Goal: Transaction & Acquisition: Purchase product/service

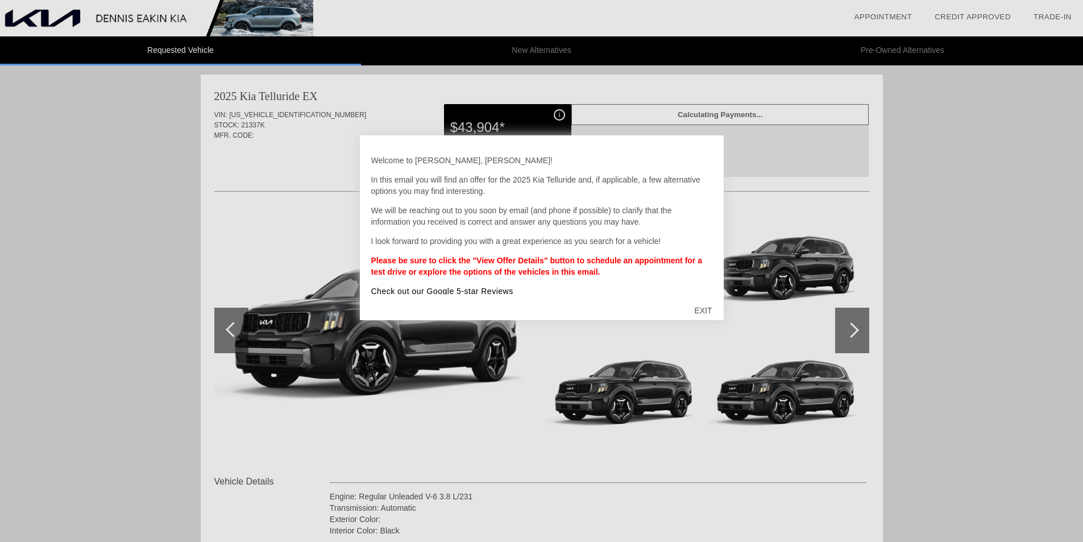
click at [699, 307] on div "EXIT" at bounding box center [703, 310] width 40 height 34
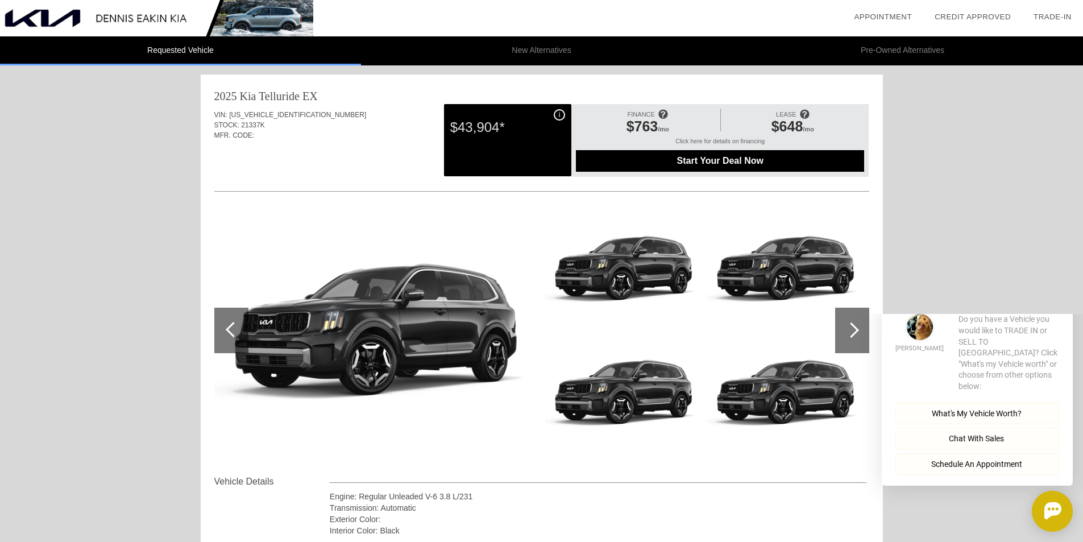
click at [728, 157] on span "Start Your Deal Now" at bounding box center [720, 161] width 260 height 10
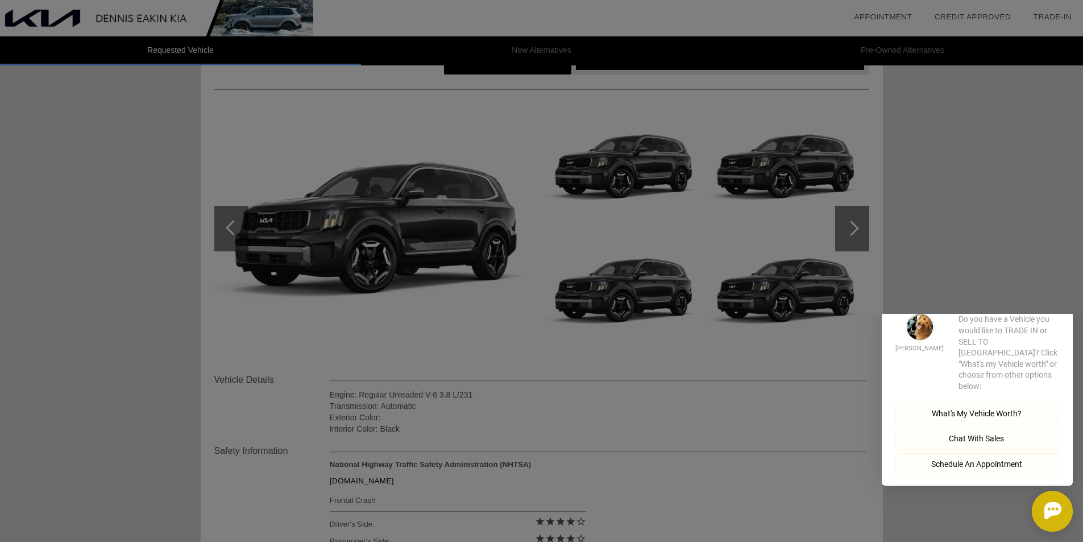
scroll to position [114, 0]
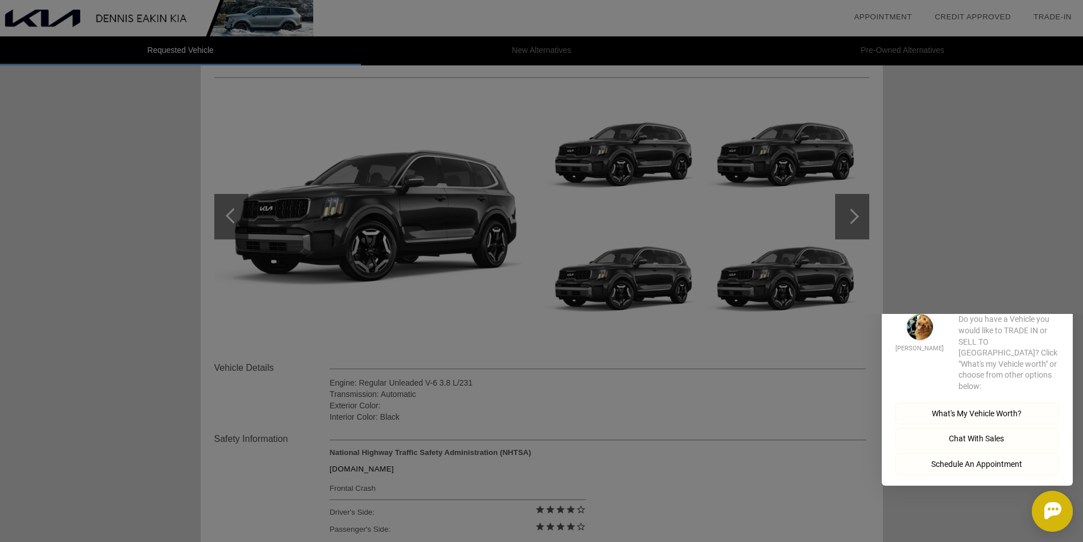
click at [1056, 301] on button "Close" at bounding box center [1057, 296] width 32 height 11
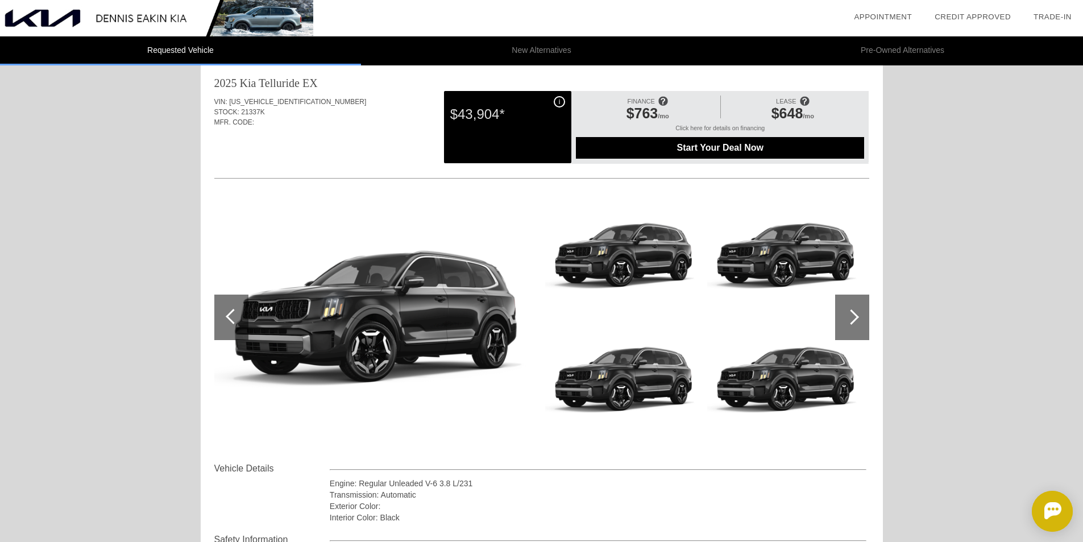
scroll to position [0, 0]
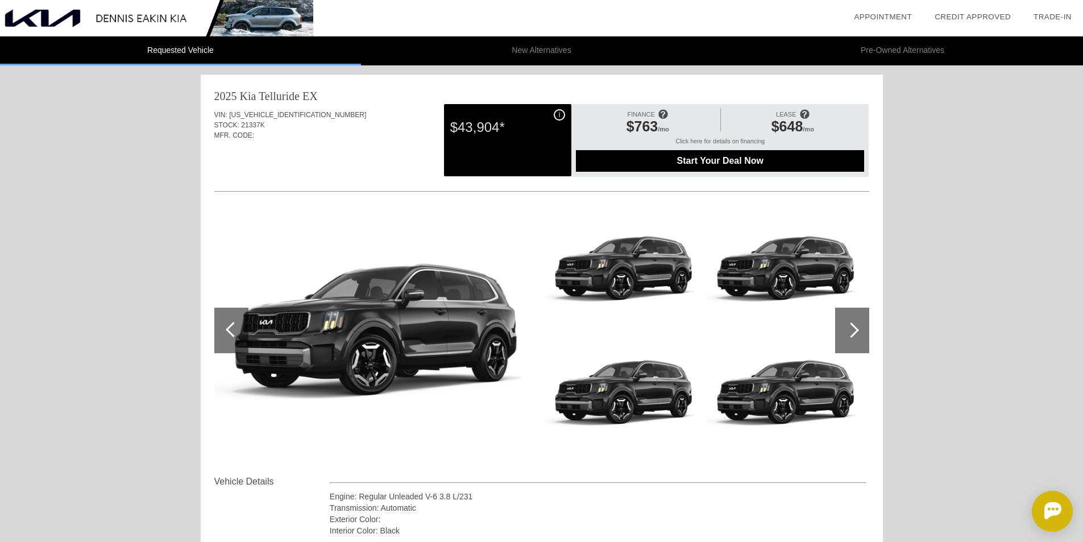
click at [546, 51] on li "New Alternatives" at bounding box center [541, 50] width 361 height 29
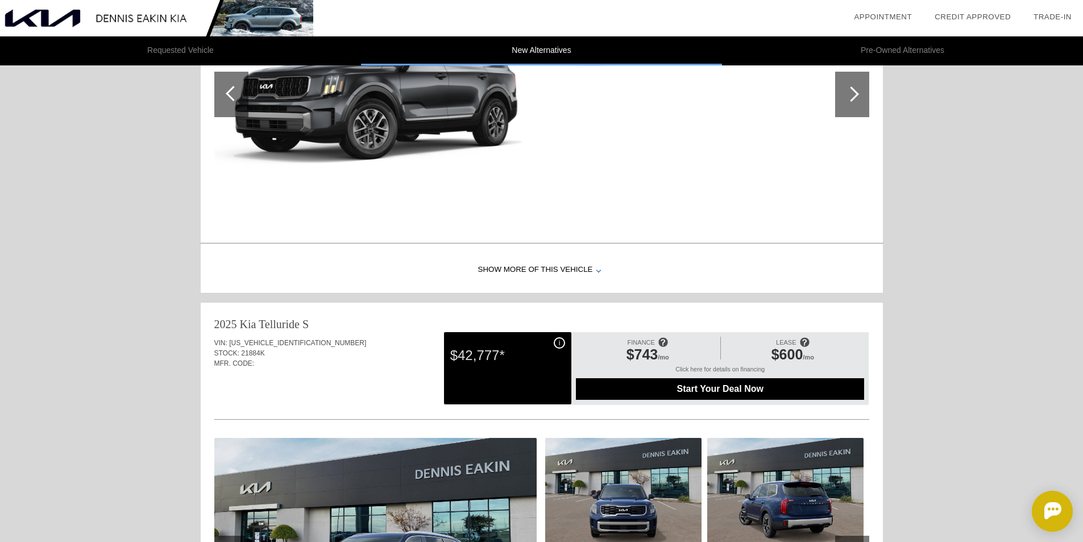
scroll to position [398, 0]
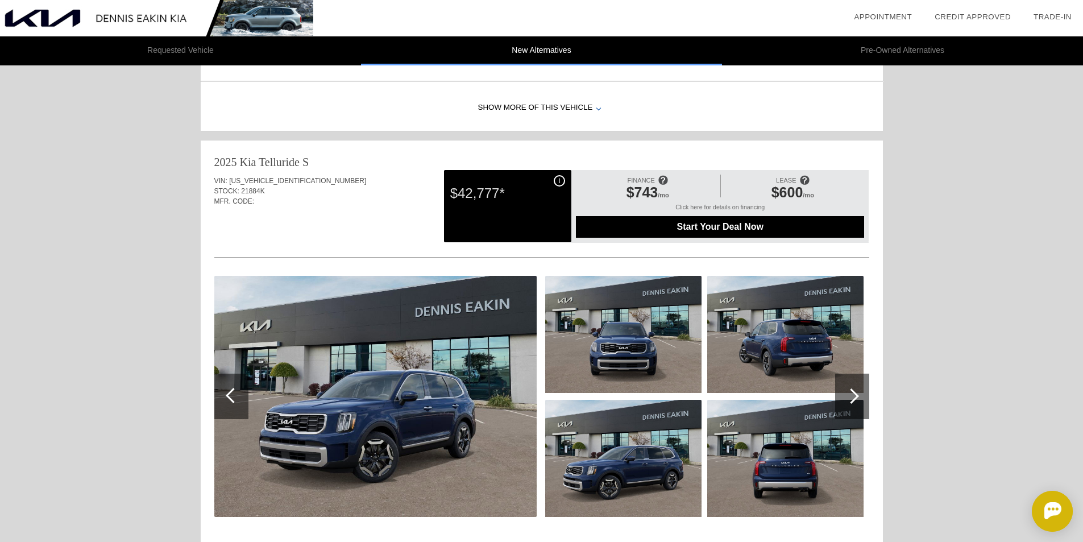
click at [720, 229] on span "Start Your Deal Now" at bounding box center [720, 227] width 260 height 10
